Goal: Information Seeking & Learning: Learn about a topic

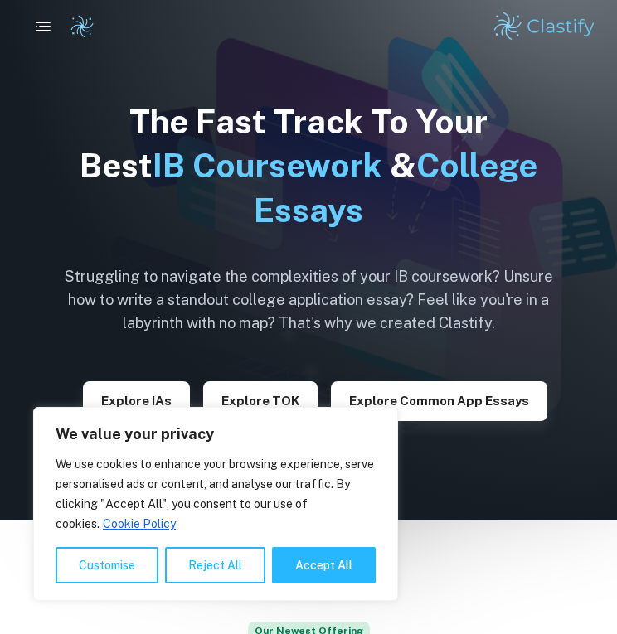
click at [148, 402] on button "Explore IAs" at bounding box center [136, 401] width 107 height 40
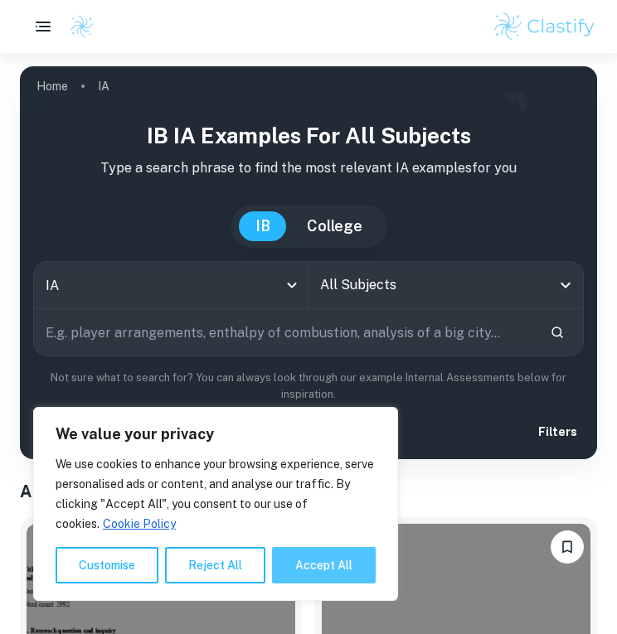
click at [301, 560] on button "Accept All" at bounding box center [324, 565] width 104 height 36
checkbox input "true"
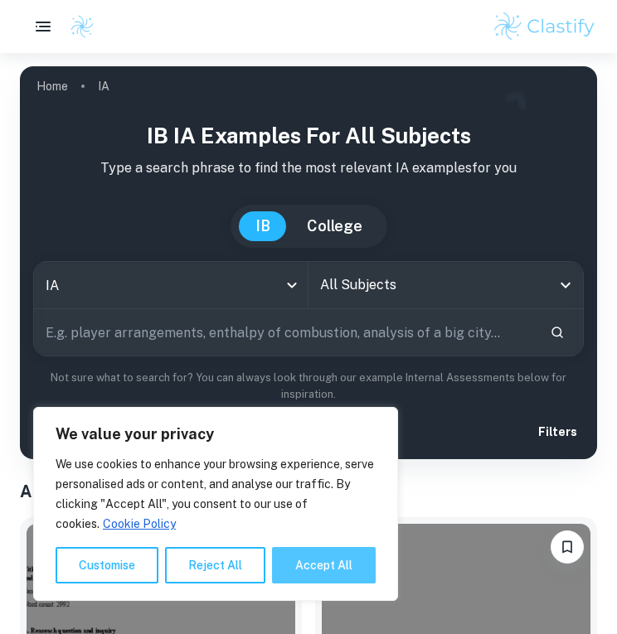
checkbox input "true"
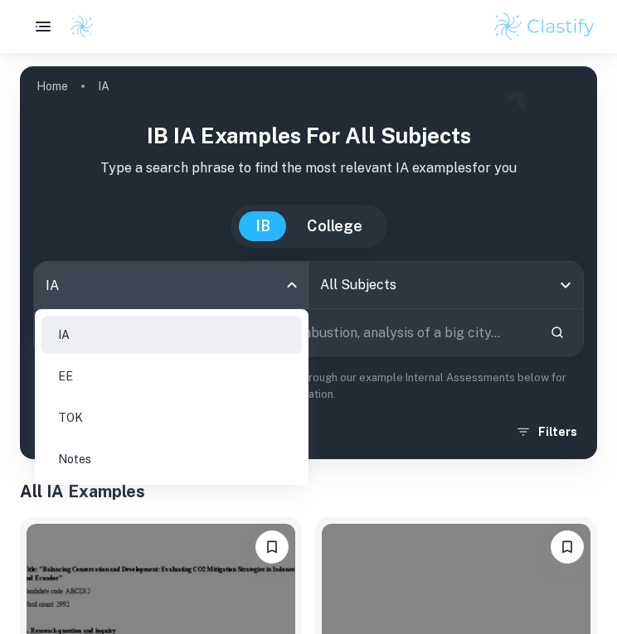
click at [217, 281] on body "We value your privacy We use cookies to enhance your browsing experience, serve…" at bounding box center [308, 370] width 617 height 634
click at [352, 294] on div at bounding box center [308, 317] width 617 height 634
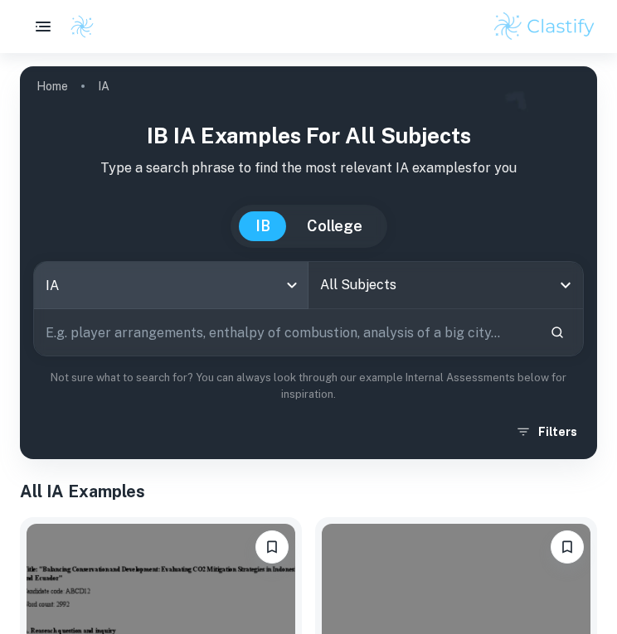
click at [371, 284] on input "All Subjects" at bounding box center [433, 285] width 235 height 32
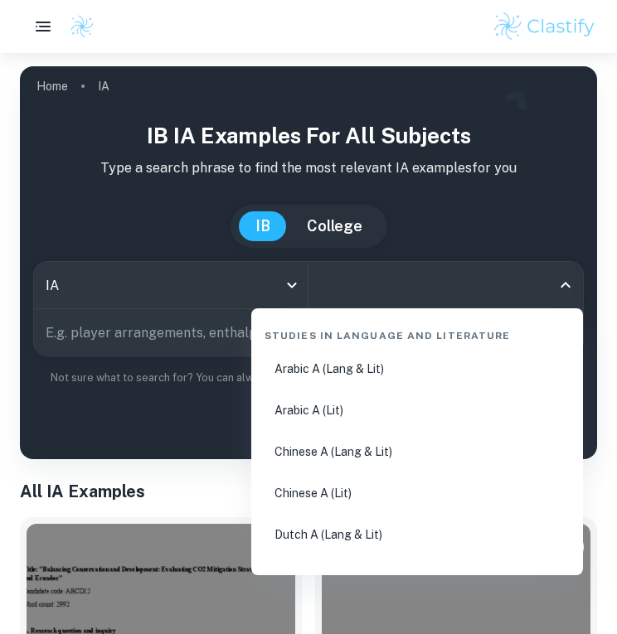
type input "l"
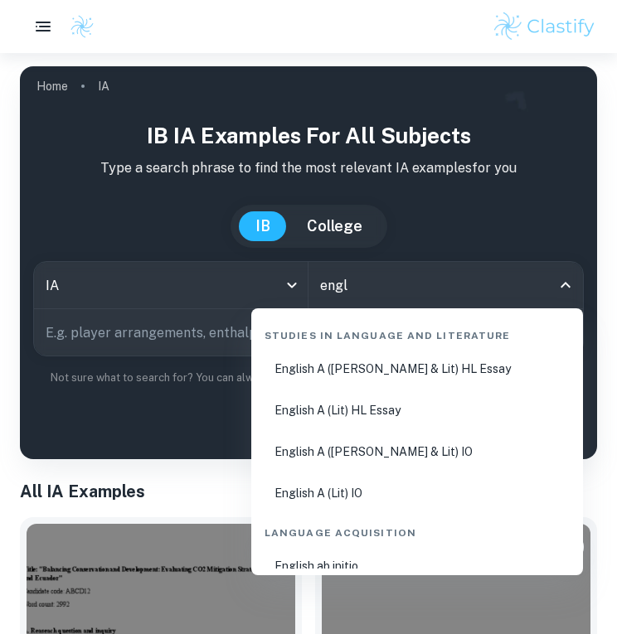
click at [371, 354] on li "English A ([PERSON_NAME] & Lit) HL Essay" at bounding box center [417, 369] width 318 height 38
type input "English A ([PERSON_NAME] & Lit) HL Essay"
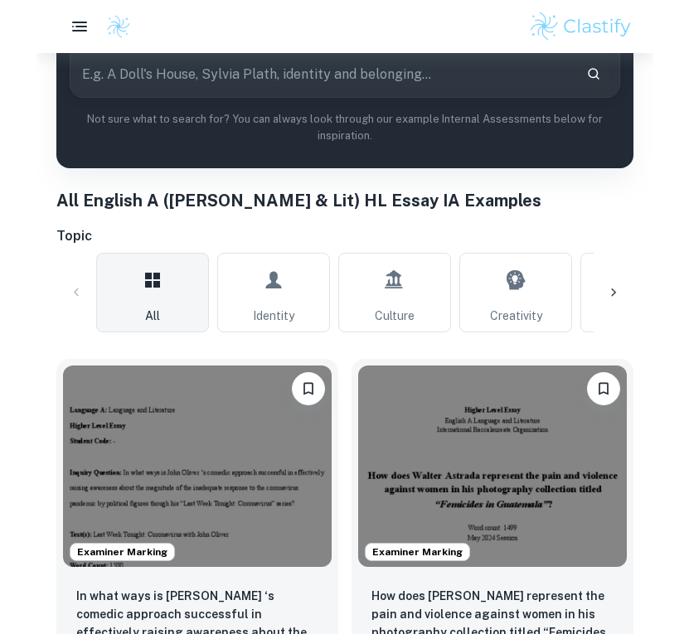
scroll to position [643, 0]
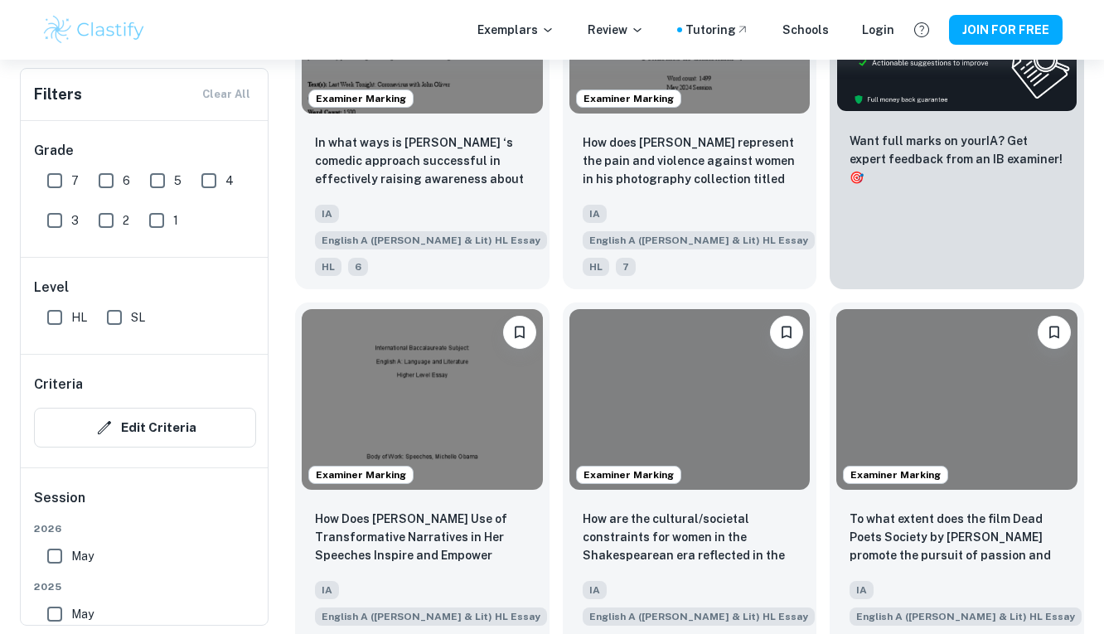
click at [56, 191] on input "7" at bounding box center [54, 180] width 33 height 33
checkbox input "true"
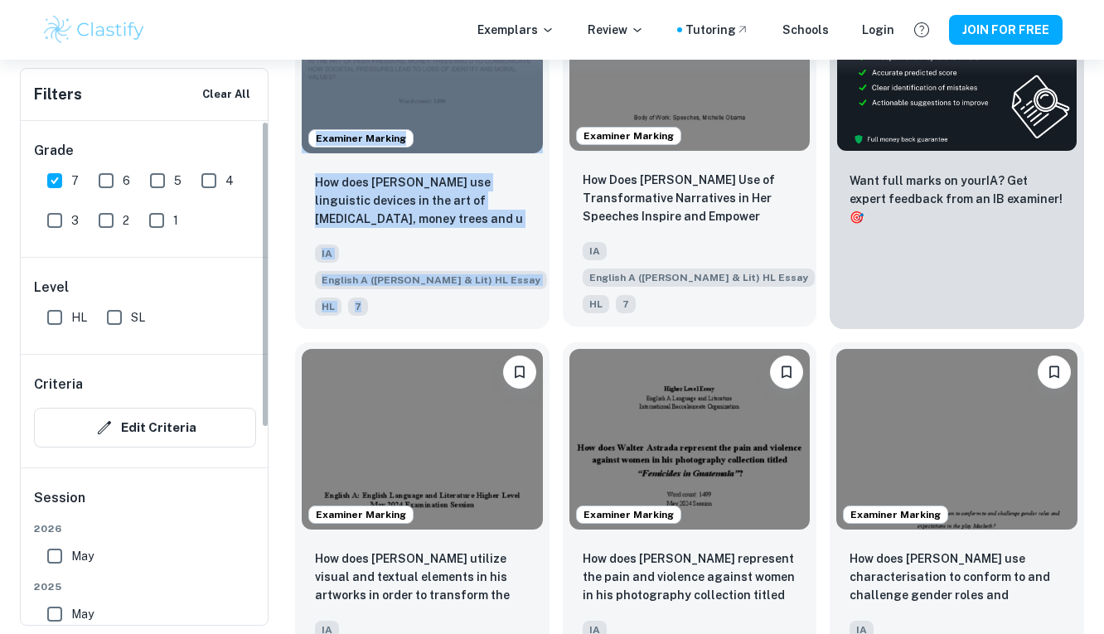
drag, startPoint x: 3, startPoint y: 182, endPoint x: 613, endPoint y: 113, distance: 614.1
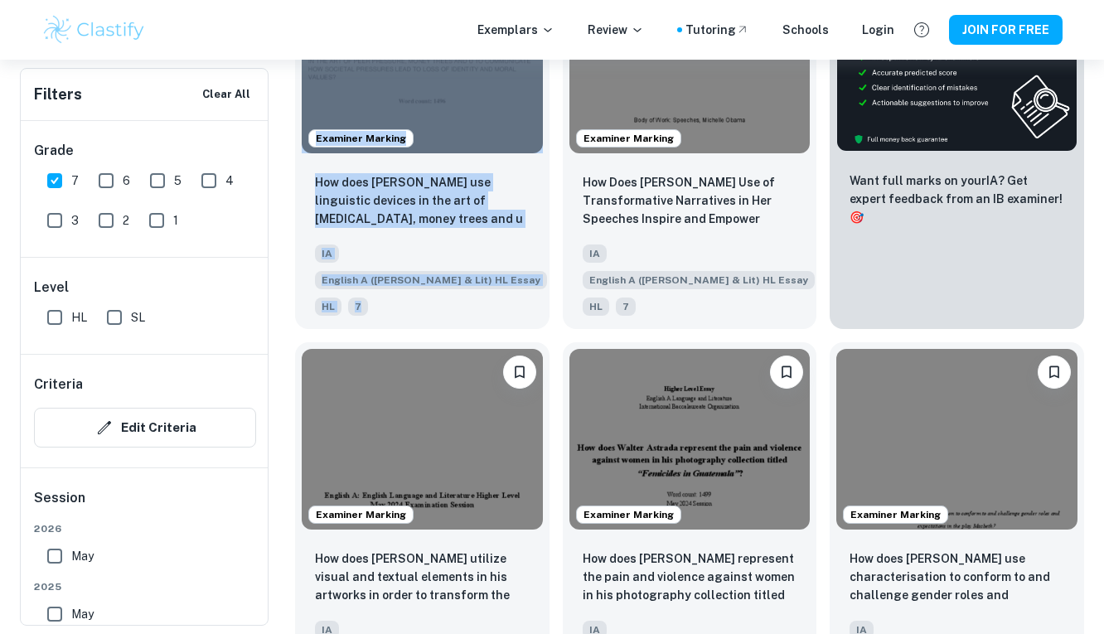
click at [52, 322] on input "HL" at bounding box center [54, 317] width 33 height 33
checkbox input "true"
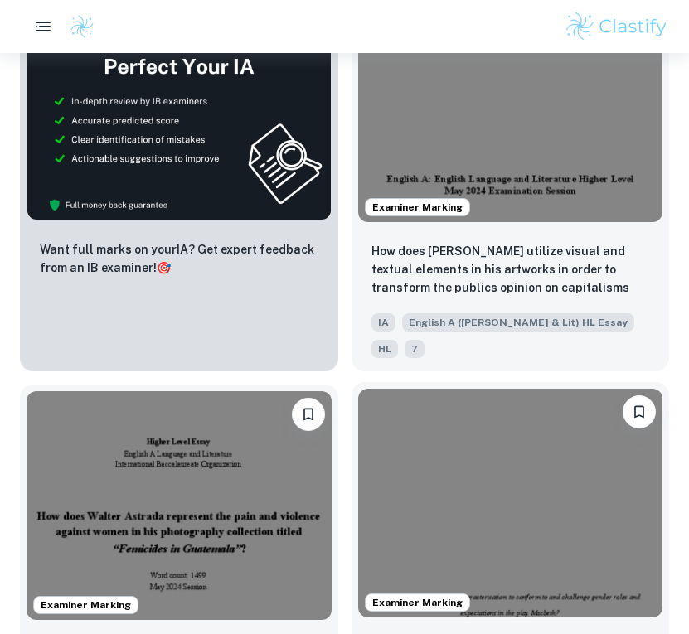
scroll to position [1103, 0]
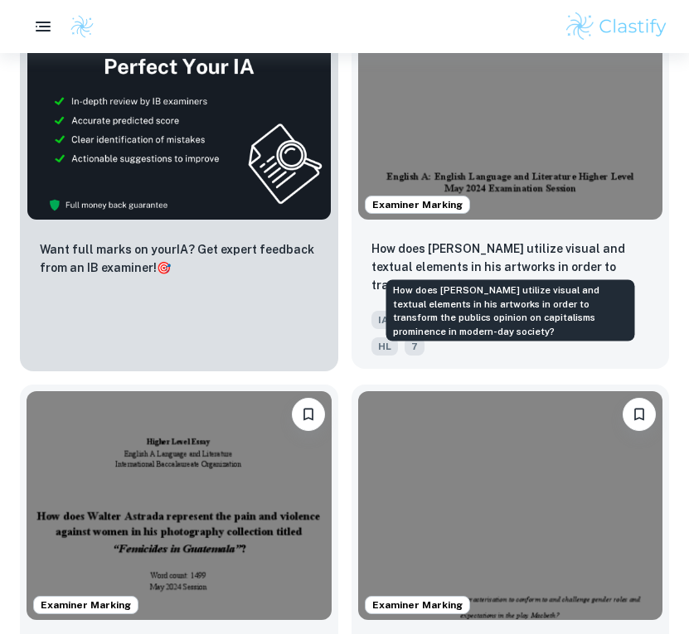
click at [504, 263] on p "How does [PERSON_NAME] utilize visual and textual elements in his artworks in o…" at bounding box center [510, 268] width 279 height 56
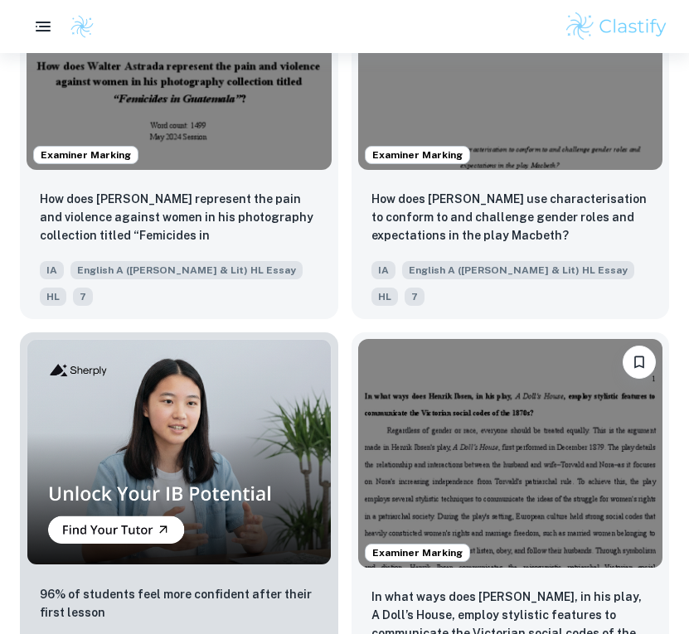
scroll to position [1777, 0]
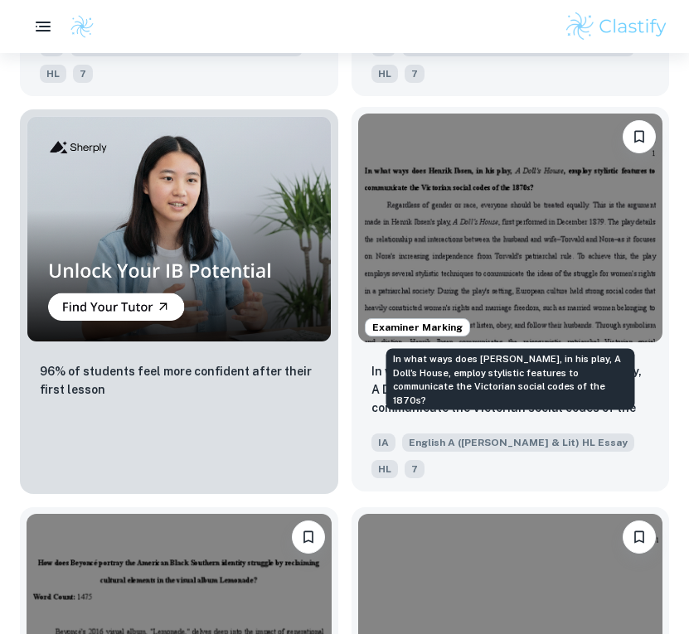
click at [476, 362] on p "In what ways does [PERSON_NAME], in his play, A Doll’s House, employ stylistic …" at bounding box center [510, 390] width 279 height 56
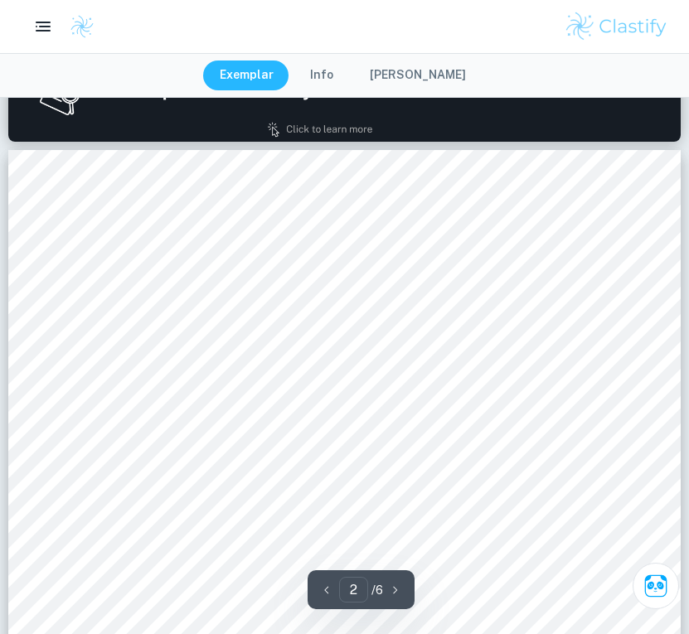
type input "1"
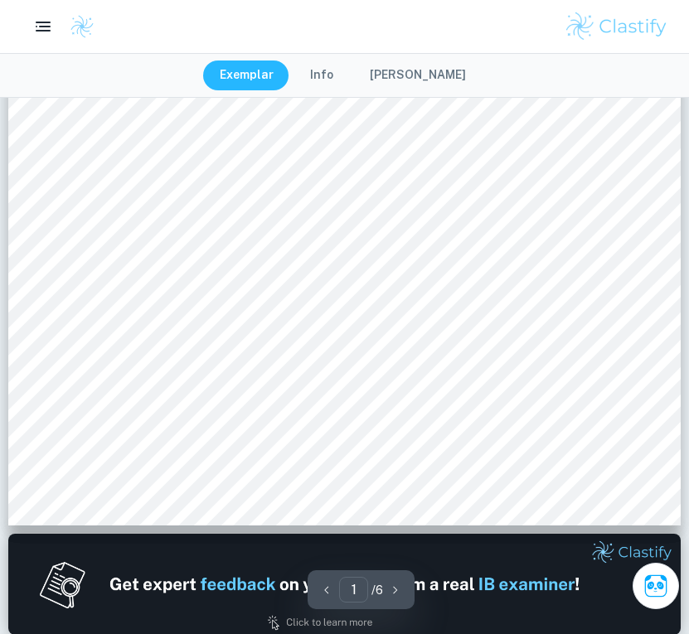
scroll to position [460, 0]
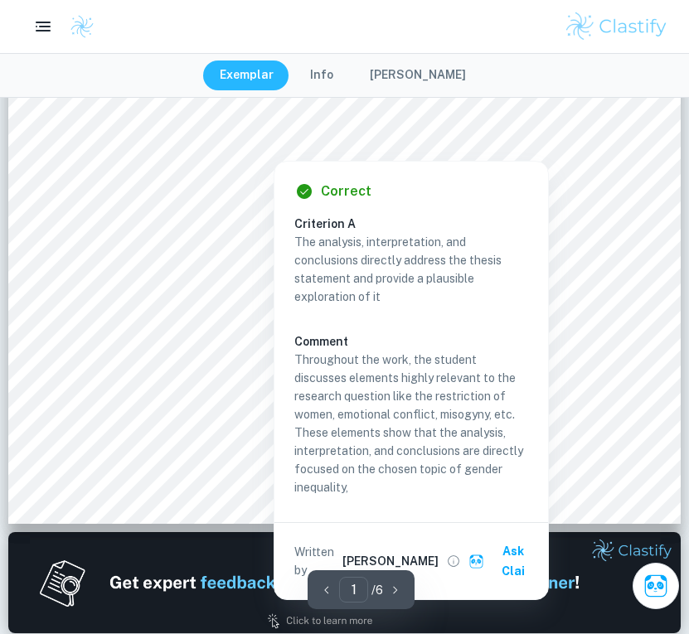
click at [200, 154] on div at bounding box center [273, 142] width 373 height 31
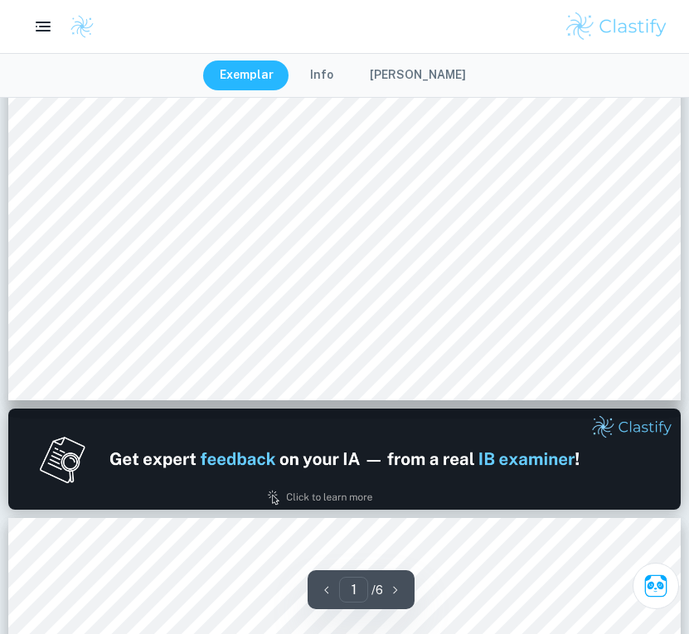
scroll to position [585, 0]
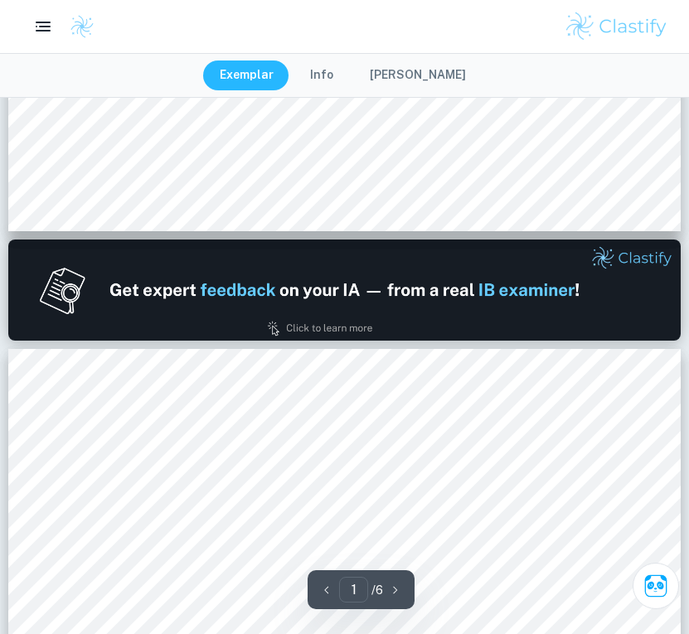
type input "2"
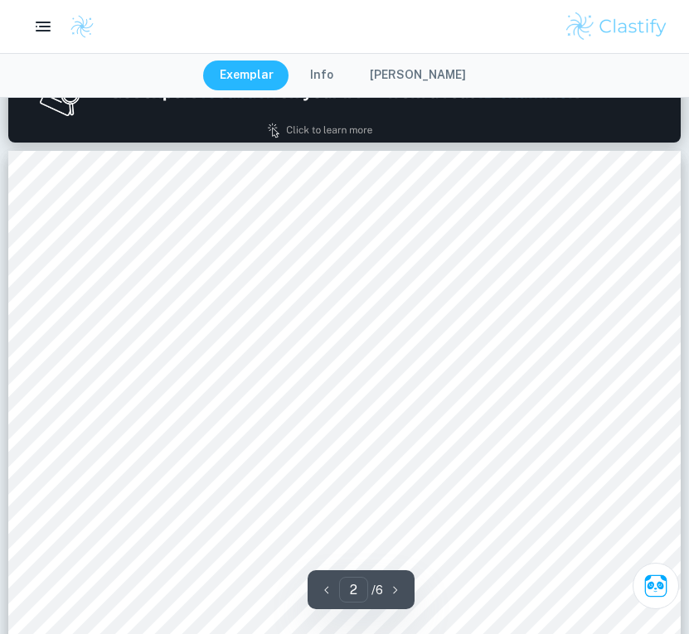
scroll to position [955, 0]
